Goal: Communication & Community: Answer question/provide support

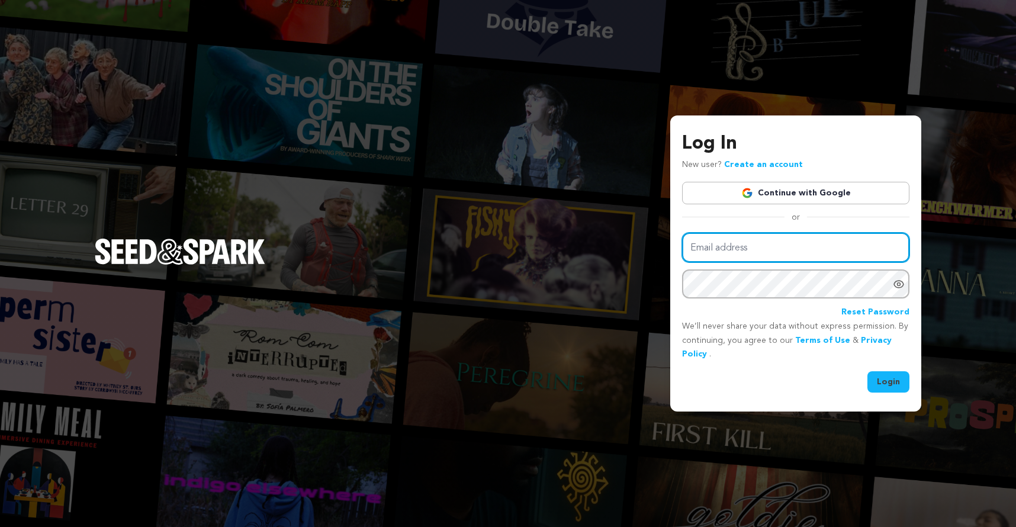
type input "RT.Inventions@gmail.com"
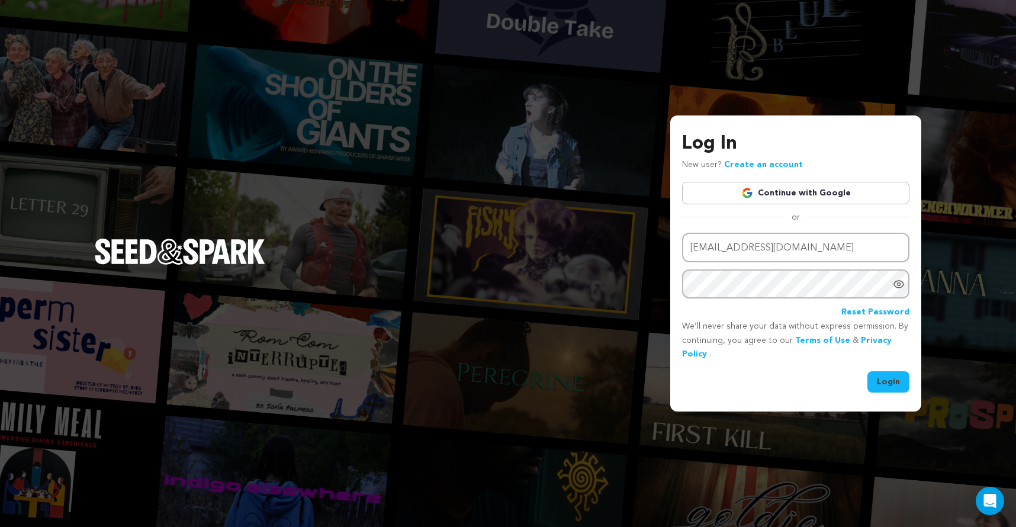
click at [896, 376] on button "Login" at bounding box center [888, 381] width 42 height 21
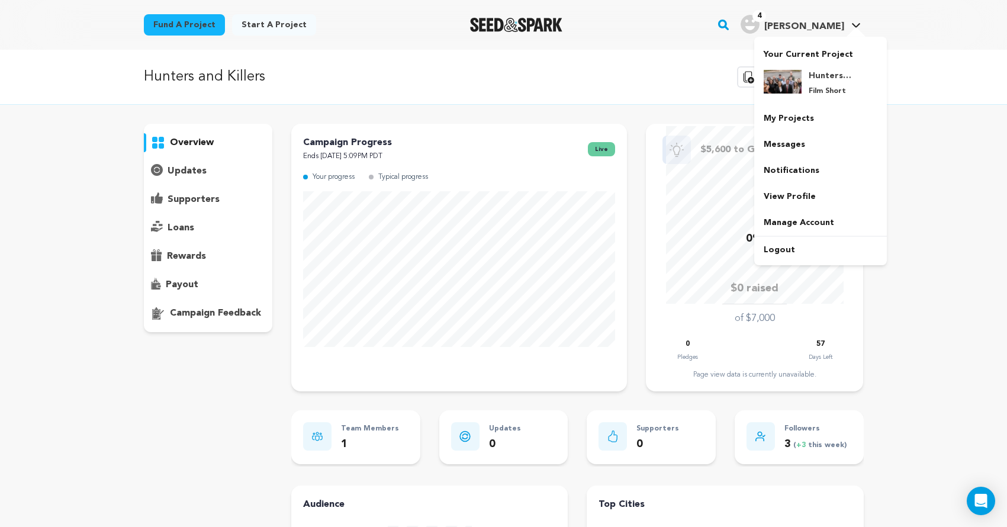
click at [759, 22] on img "Robert T.'s Profile" at bounding box center [749, 24] width 19 height 19
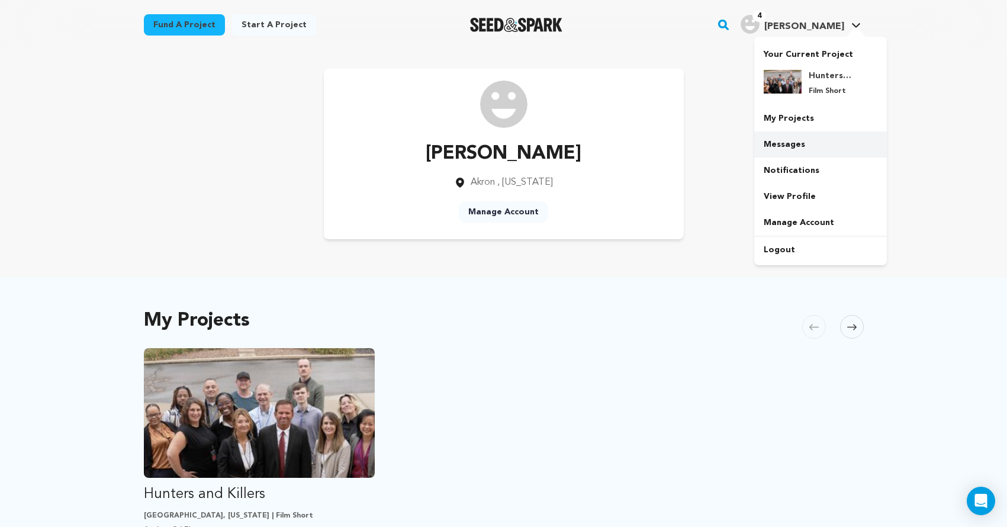
click at [813, 148] on link "Messages" at bounding box center [820, 144] width 133 height 26
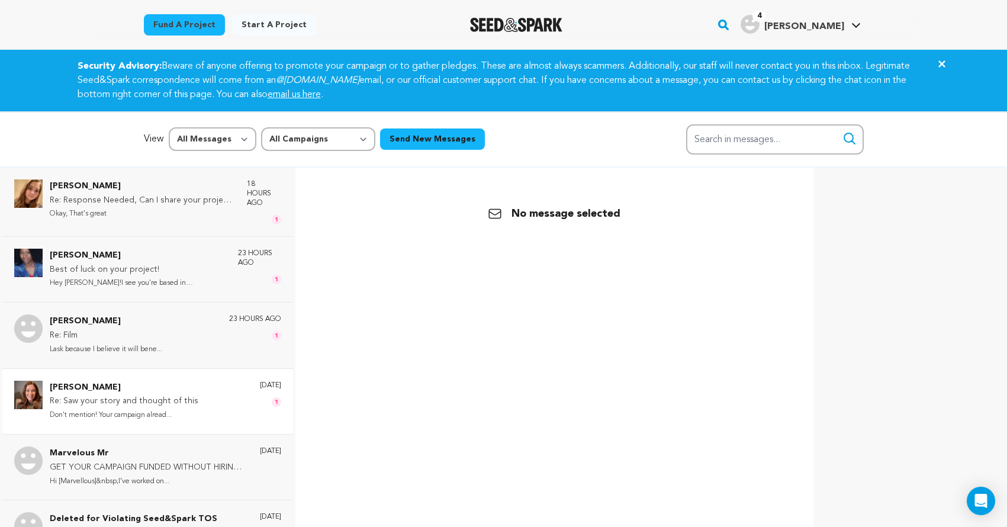
click at [134, 398] on p "Re: Saw your story and thought of this" at bounding box center [124, 401] width 149 height 14
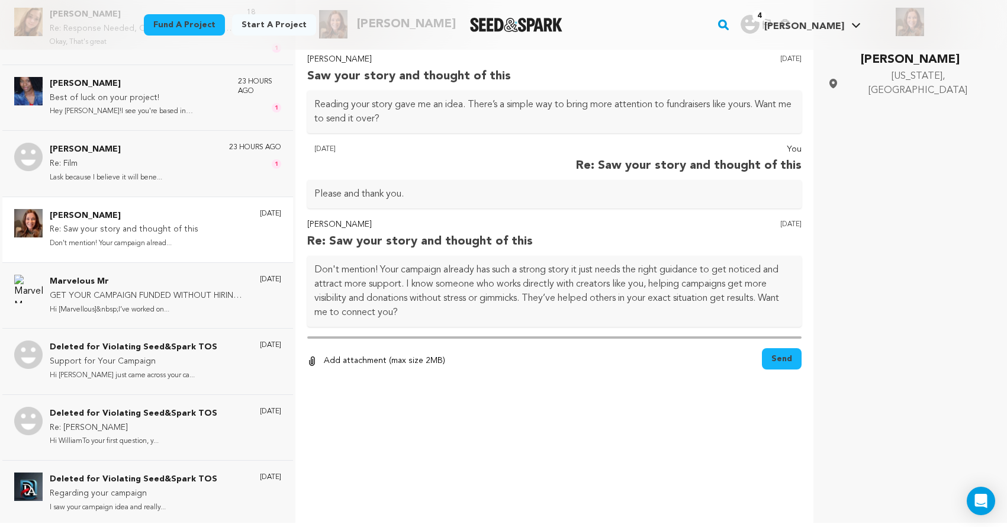
scroll to position [177, 0]
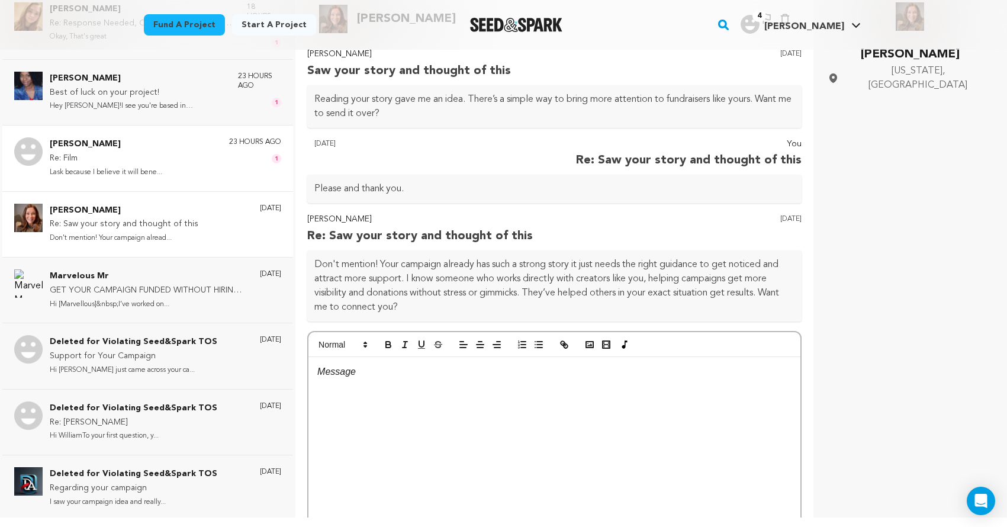
click at [147, 167] on p "Lask because I believe it will bene..." at bounding box center [106, 173] width 112 height 14
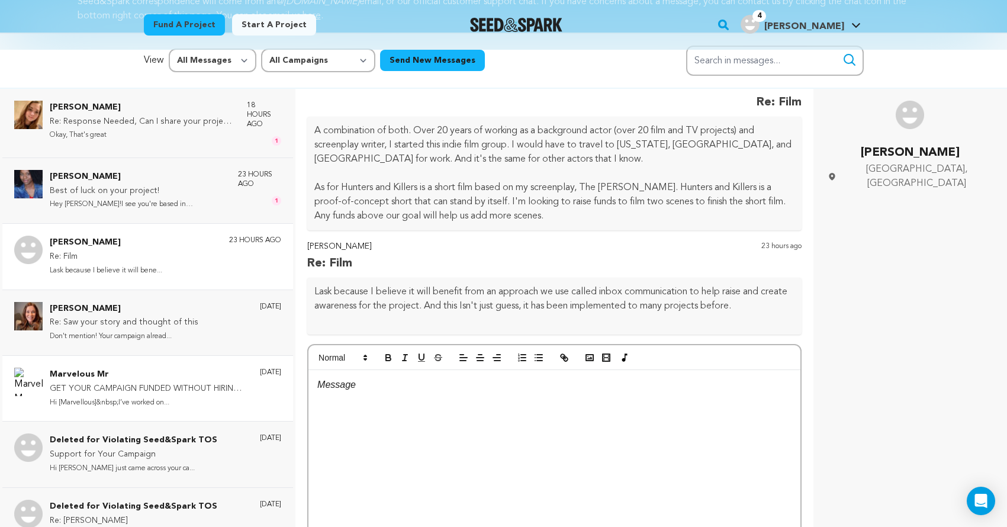
scroll to position [0, 0]
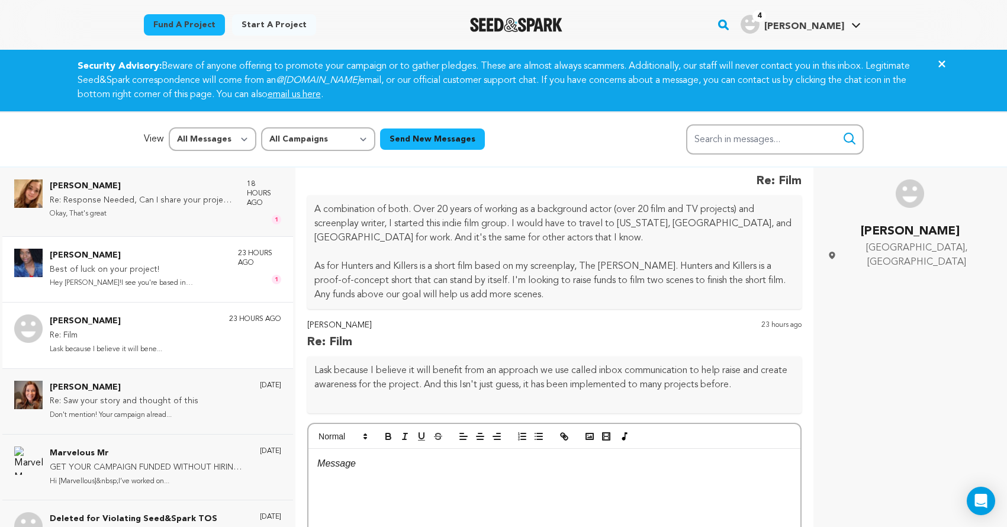
click at [168, 273] on p "Best of luck on your project!" at bounding box center [138, 270] width 176 height 14
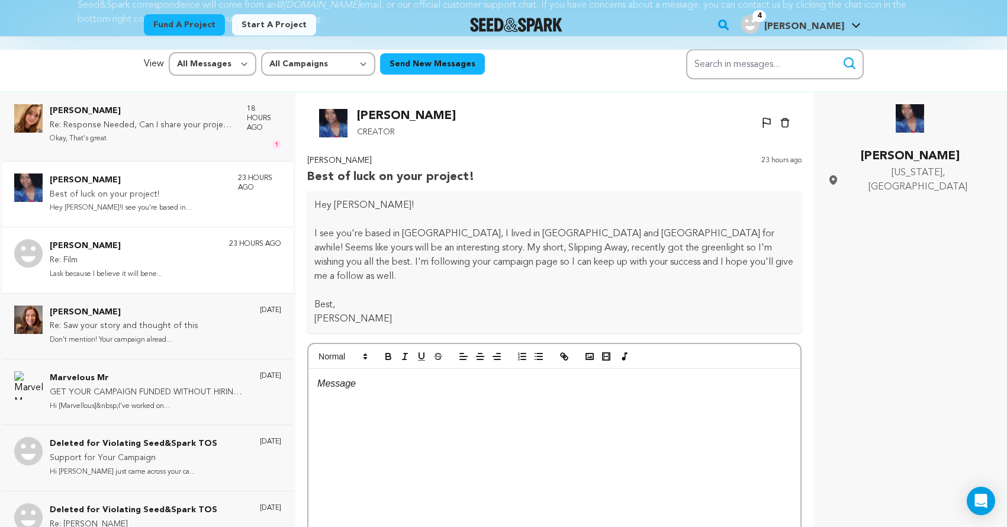
scroll to position [26, 0]
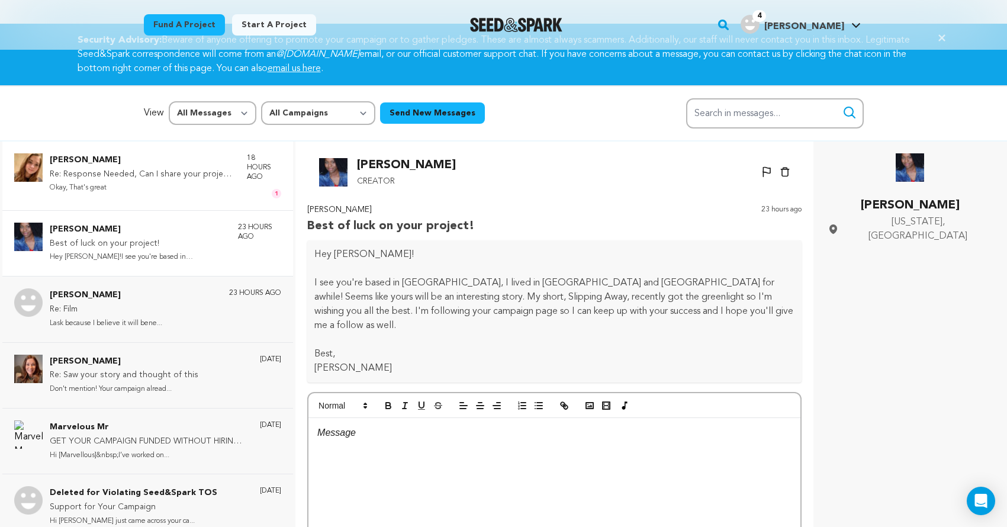
click at [136, 157] on p "Emma Martinez" at bounding box center [142, 160] width 185 height 14
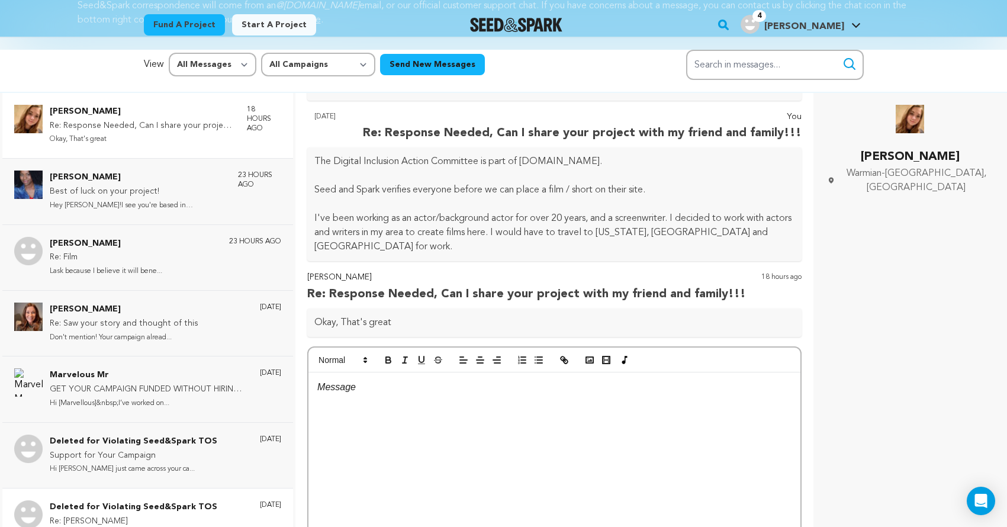
scroll to position [0, 0]
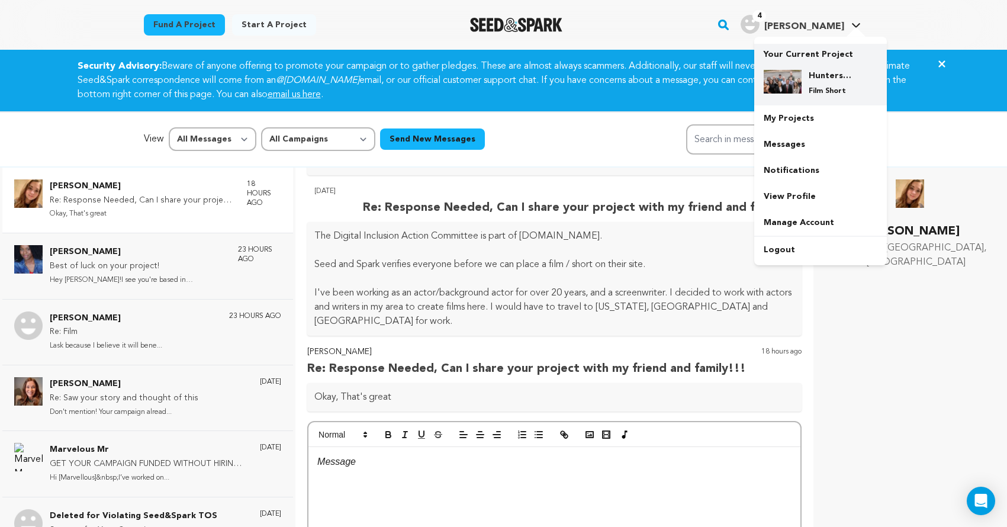
click at [813, 94] on p "Film Short" at bounding box center [830, 90] width 43 height 9
